Goal: Transaction & Acquisition: Book appointment/travel/reservation

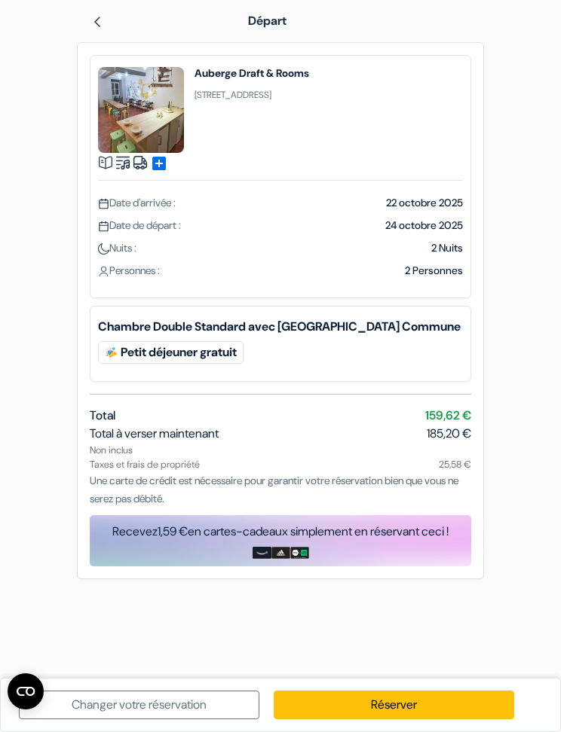
click at [462, 411] on span "159,62 €" at bounding box center [448, 416] width 46 height 18
click at [451, 412] on span "159,62 €" at bounding box center [448, 416] width 46 height 18
click at [173, 114] on img at bounding box center [141, 110] width 86 height 86
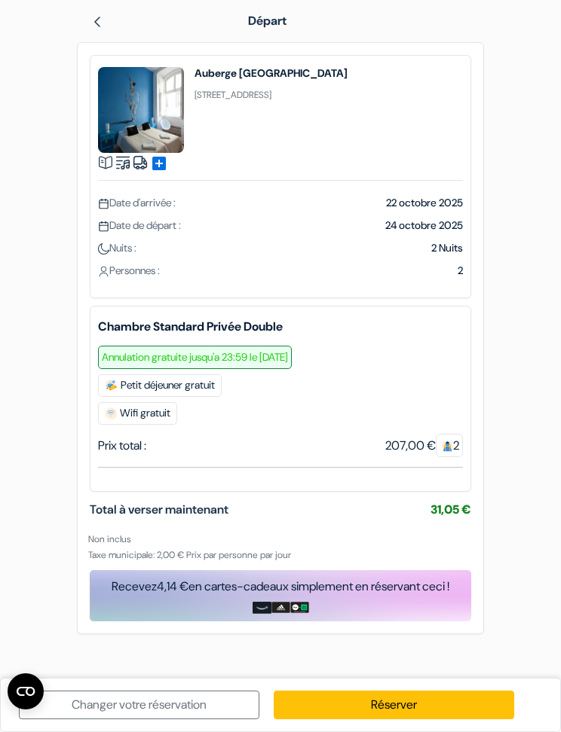
click at [111, 21] on div at bounding box center [157, 21] width 132 height 18
click at [111, 18] on div at bounding box center [157, 21] width 132 height 18
click at [100, 23] on img at bounding box center [97, 22] width 12 height 12
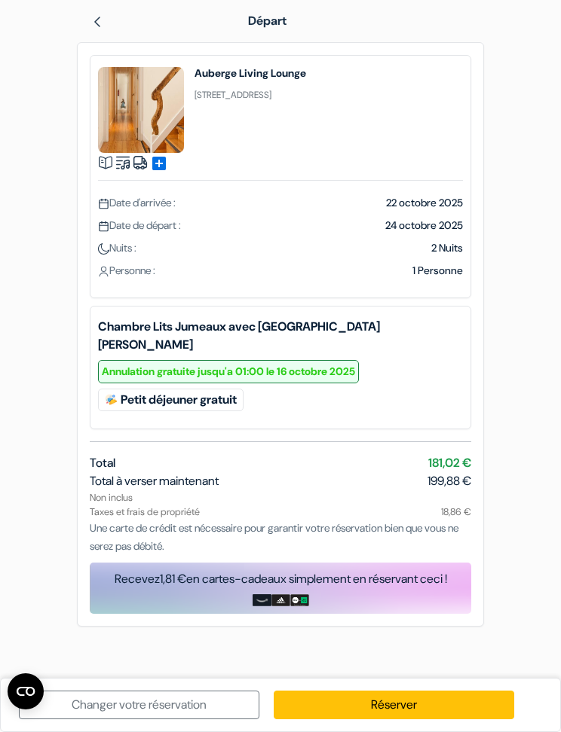
click at [164, 162] on span "add_box" at bounding box center [159, 163] width 18 height 18
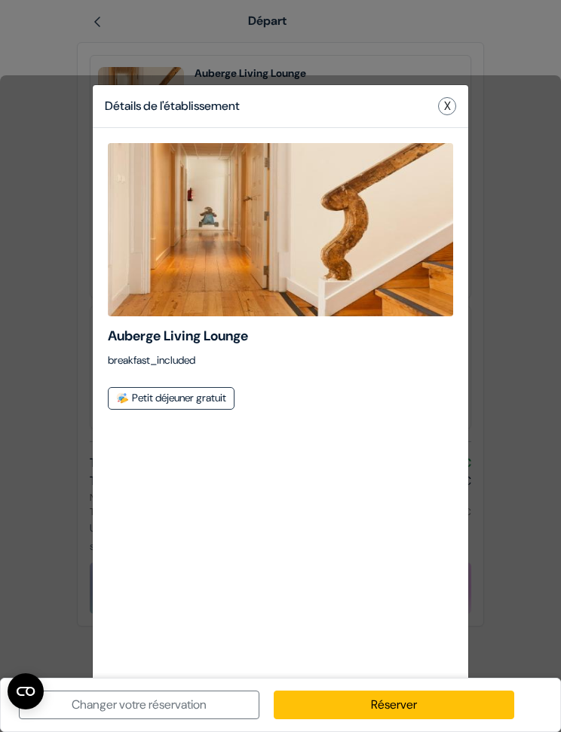
scroll to position [12, 0]
click at [450, 108] on button "X" at bounding box center [447, 106] width 18 height 18
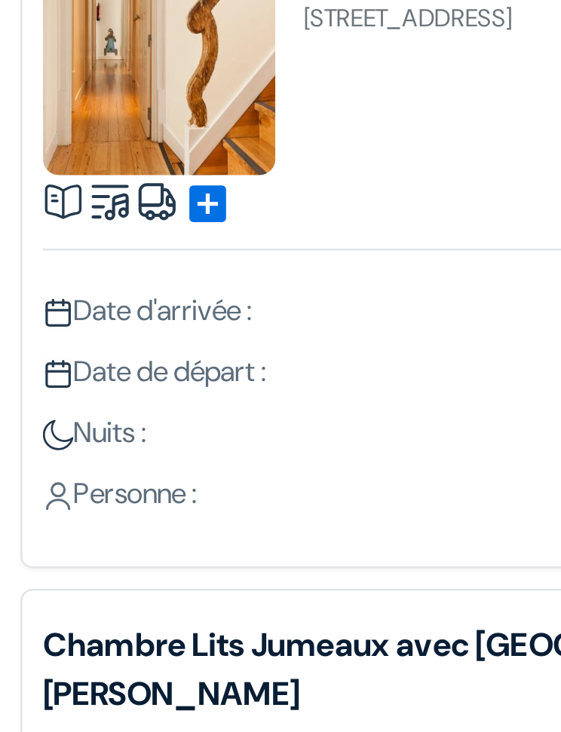
click at [133, 155] on img at bounding box center [140, 162] width 15 height 15
click at [150, 154] on span "add_box" at bounding box center [159, 163] width 18 height 18
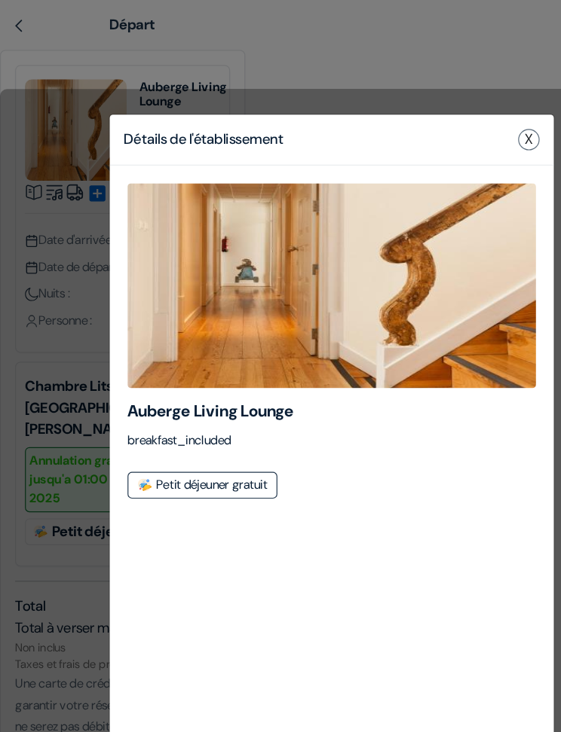
scroll to position [0, 0]
click at [444, 120] on button "X" at bounding box center [447, 118] width 18 height 18
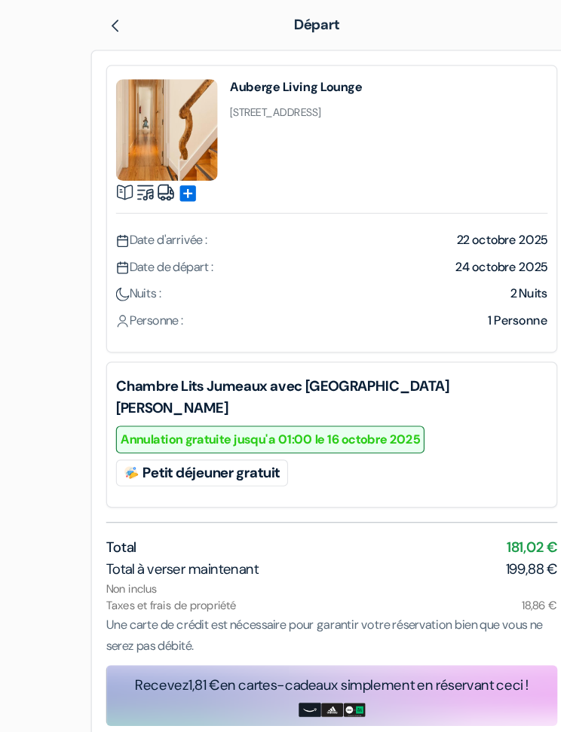
click at [441, 118] on div "add_box Auberge Living Lounge Rua do Crucifixo, 116, 2º, Lisbonne, Portugal" at bounding box center [280, 119] width 365 height 105
